Goal: Check status: Check status

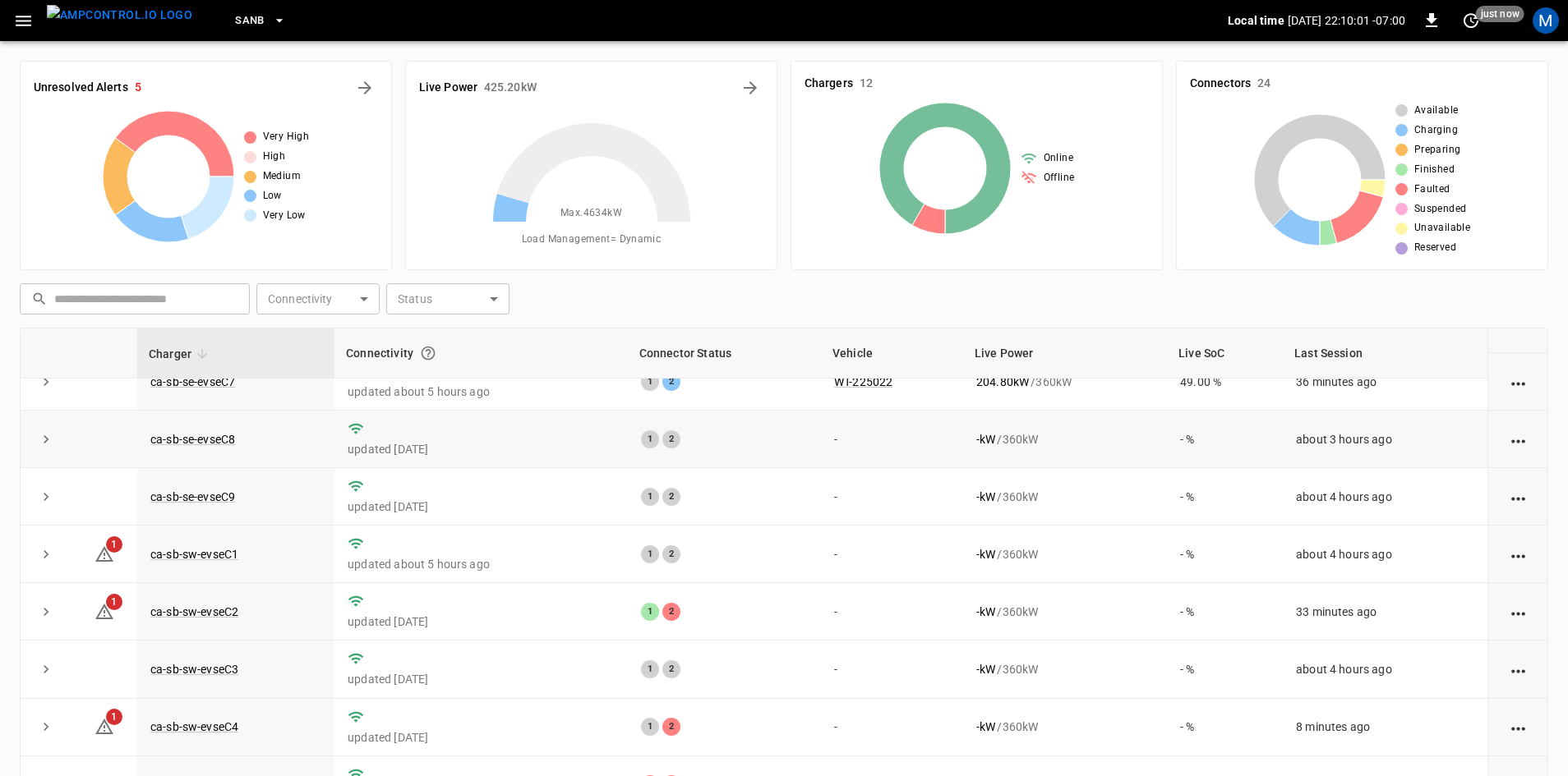
scroll to position [208, 0]
click at [194, 610] on link "ca-sb-sw-evseC2" at bounding box center [194, 612] width 94 height 20
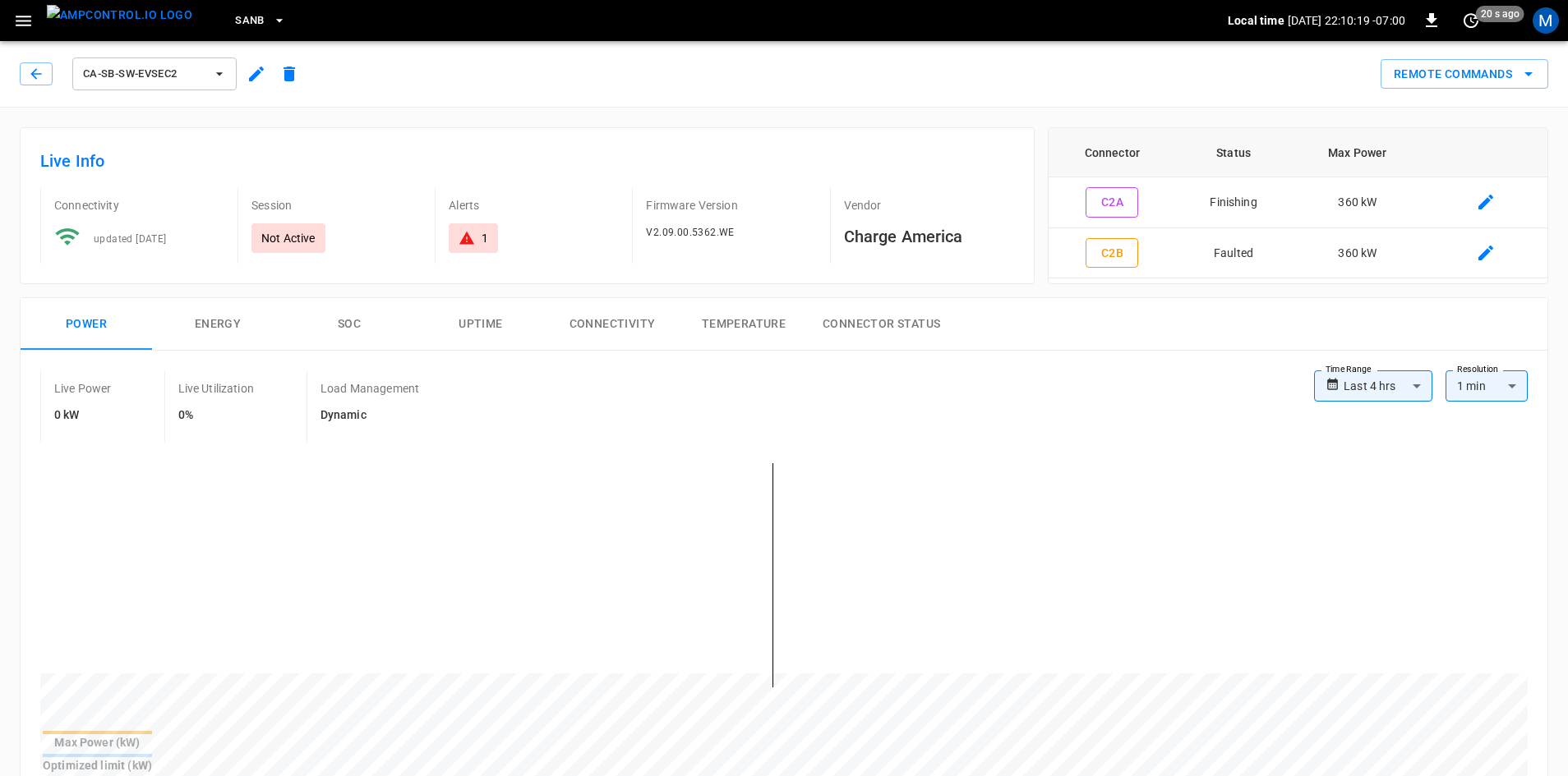
click at [29, 89] on div "ca-sb-sw-evseC2" at bounding box center [162, 74] width 286 height 39
click at [37, 81] on icon "button" at bounding box center [35, 74] width 17 height 17
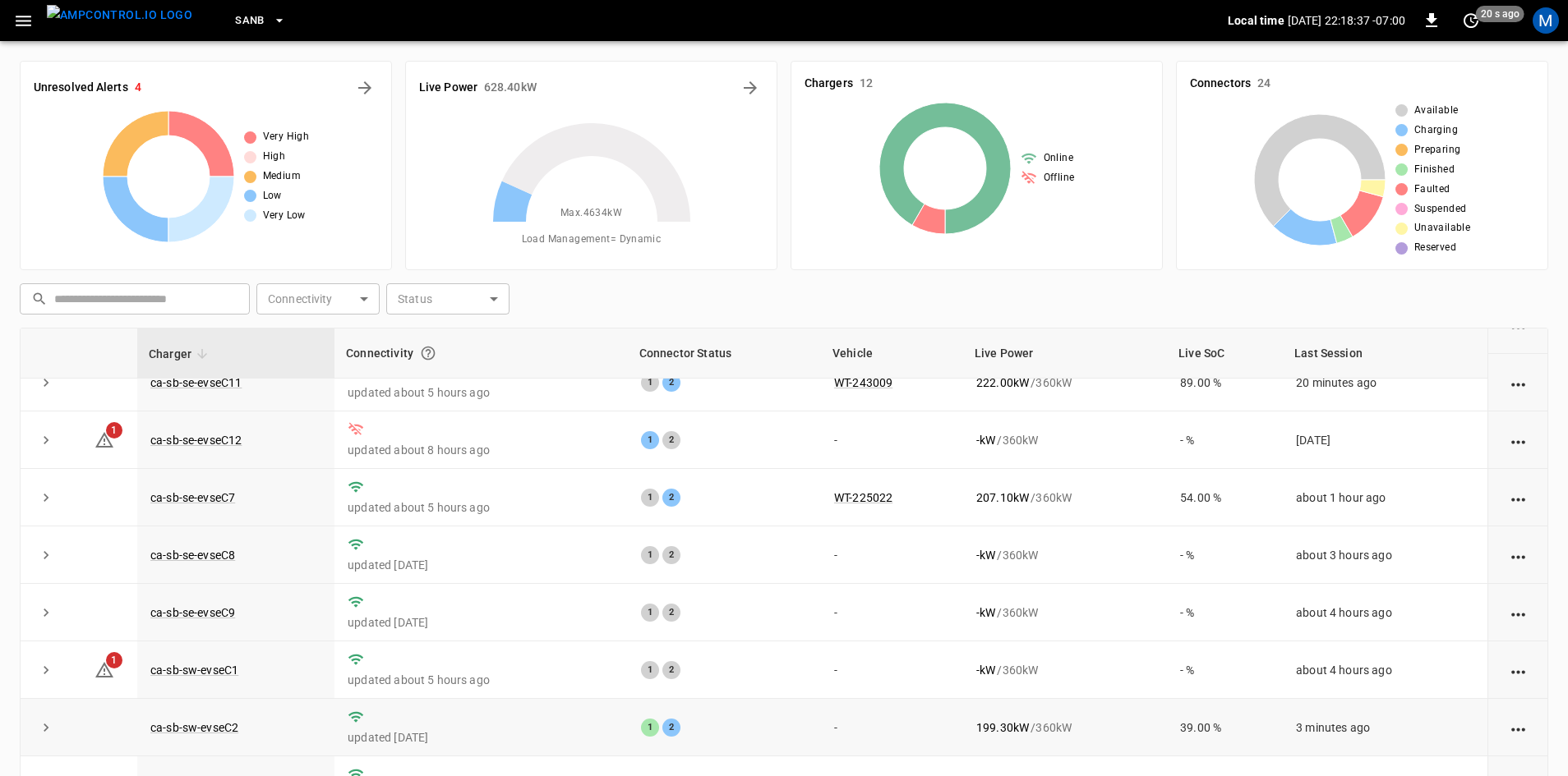
scroll to position [208, 0]
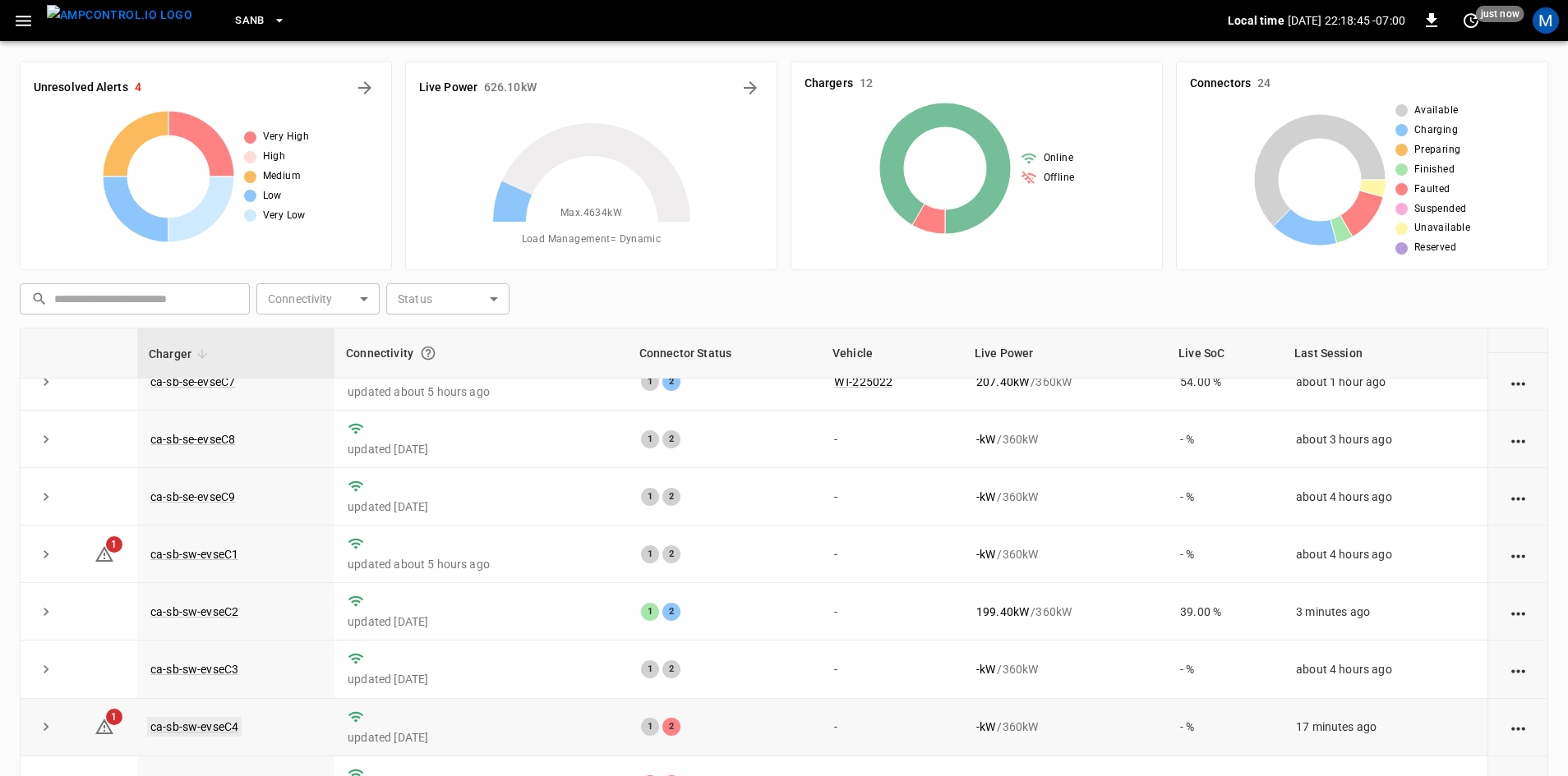
click at [196, 726] on link "ca-sb-sw-evseC4" at bounding box center [194, 727] width 94 height 20
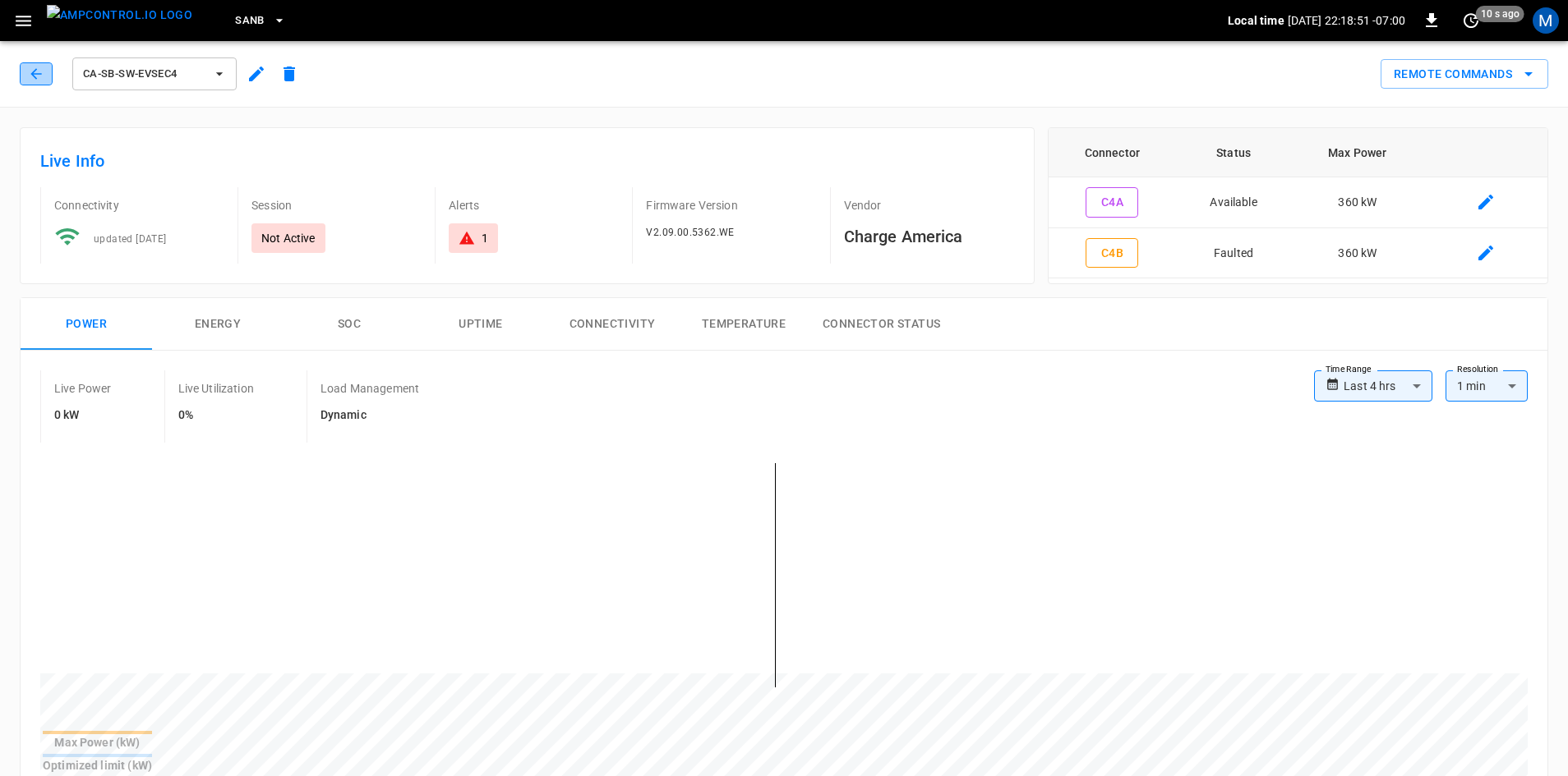
click at [48, 73] on button "button" at bounding box center [35, 73] width 32 height 23
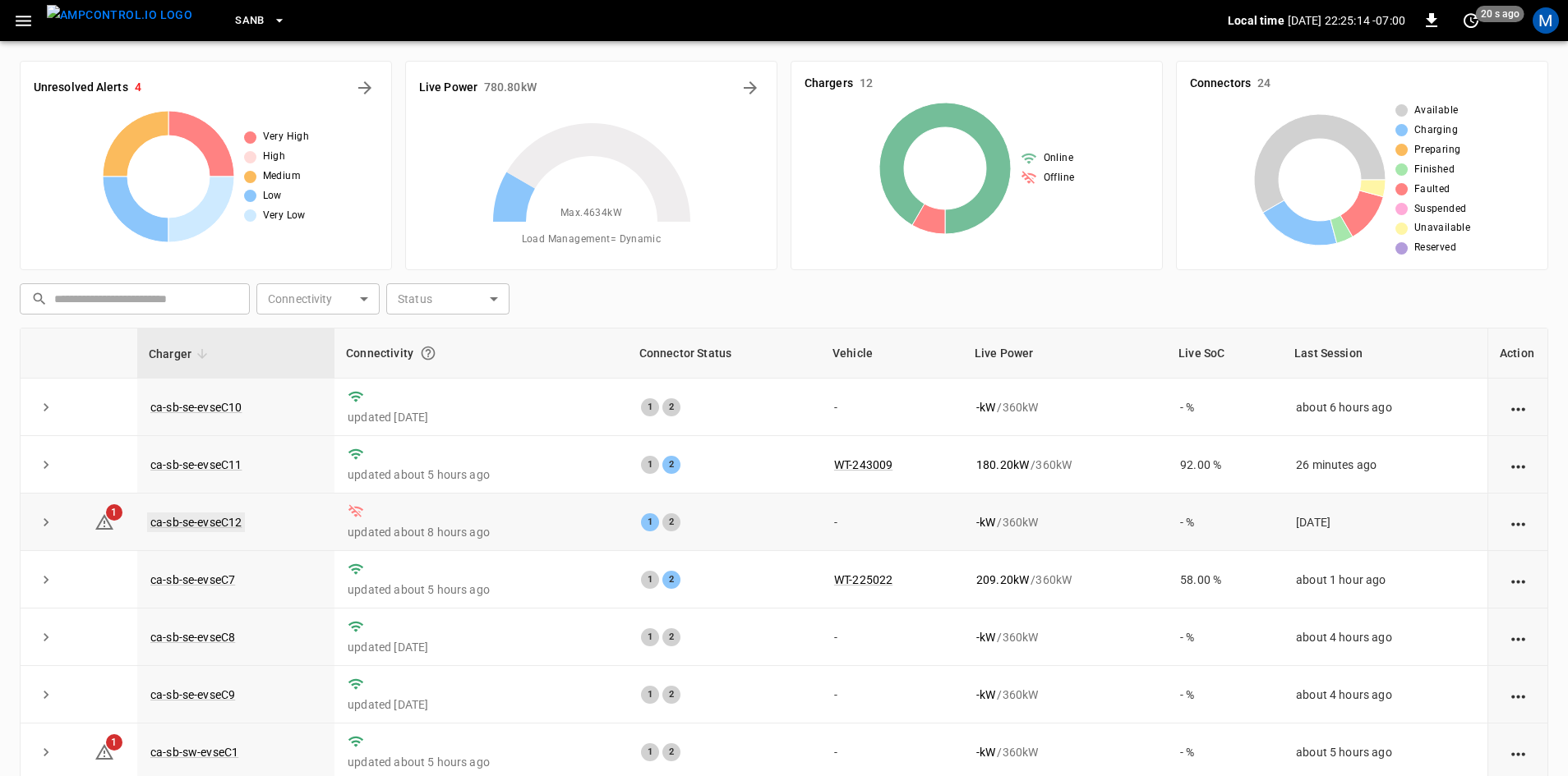
click at [240, 525] on link "ca-sb-se-evseC12" at bounding box center [195, 522] width 97 height 20
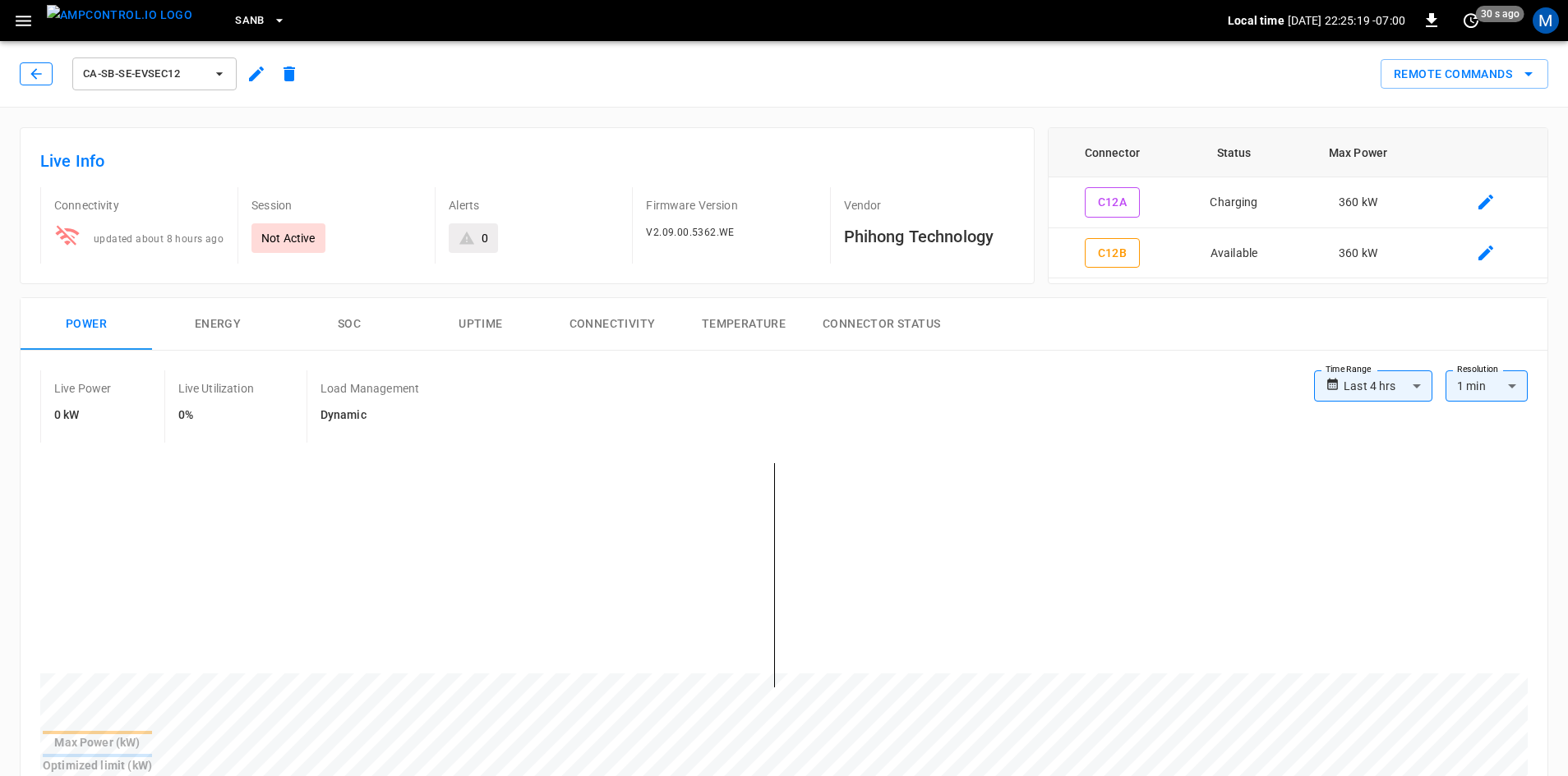
click at [32, 78] on icon "button" at bounding box center [35, 74] width 17 height 17
